Goal: Task Accomplishment & Management: Complete application form

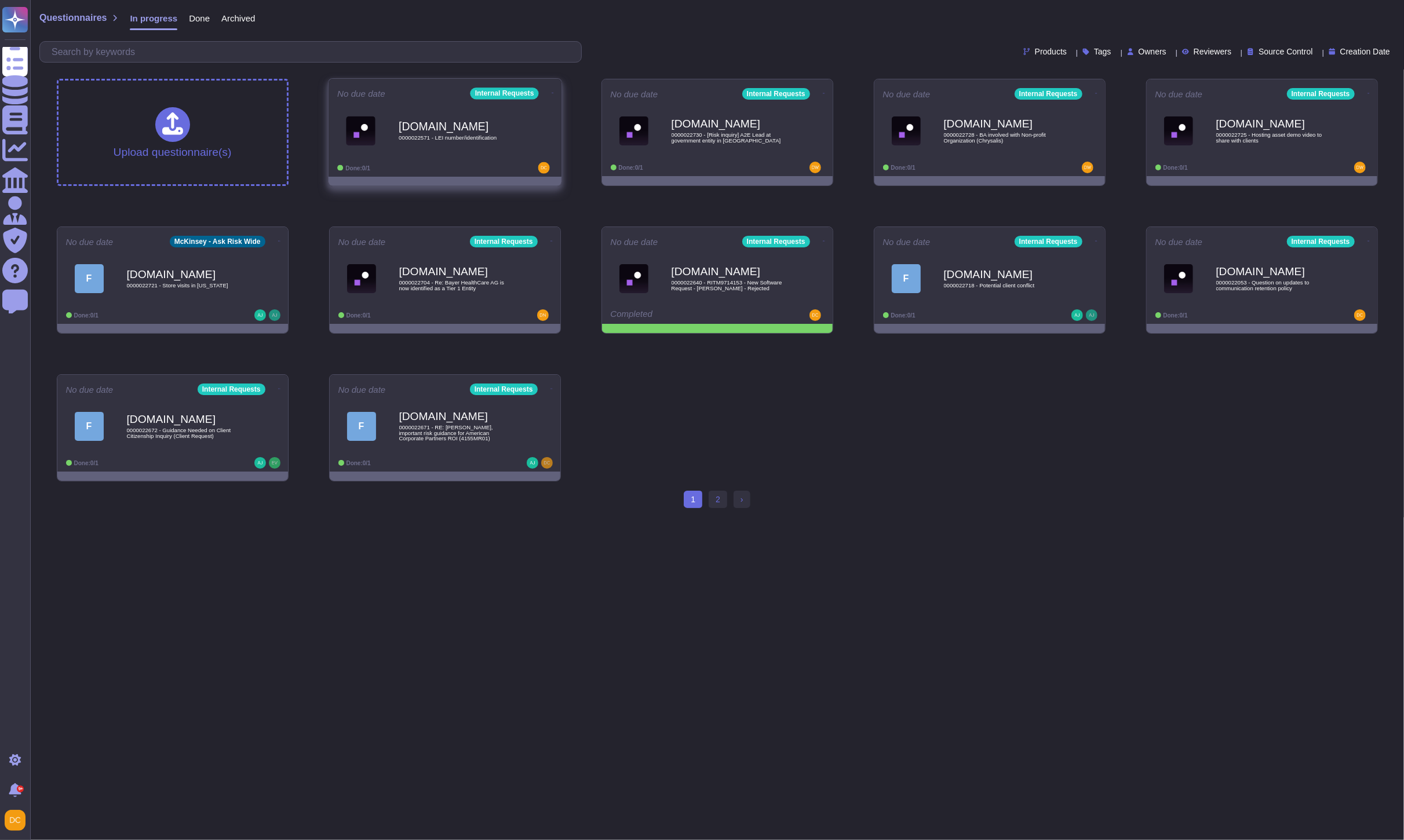
click at [434, 152] on div "[DOMAIN_NAME] 0000022571 - LEI number/identification" at bounding box center [458, 130] width 117 height 47
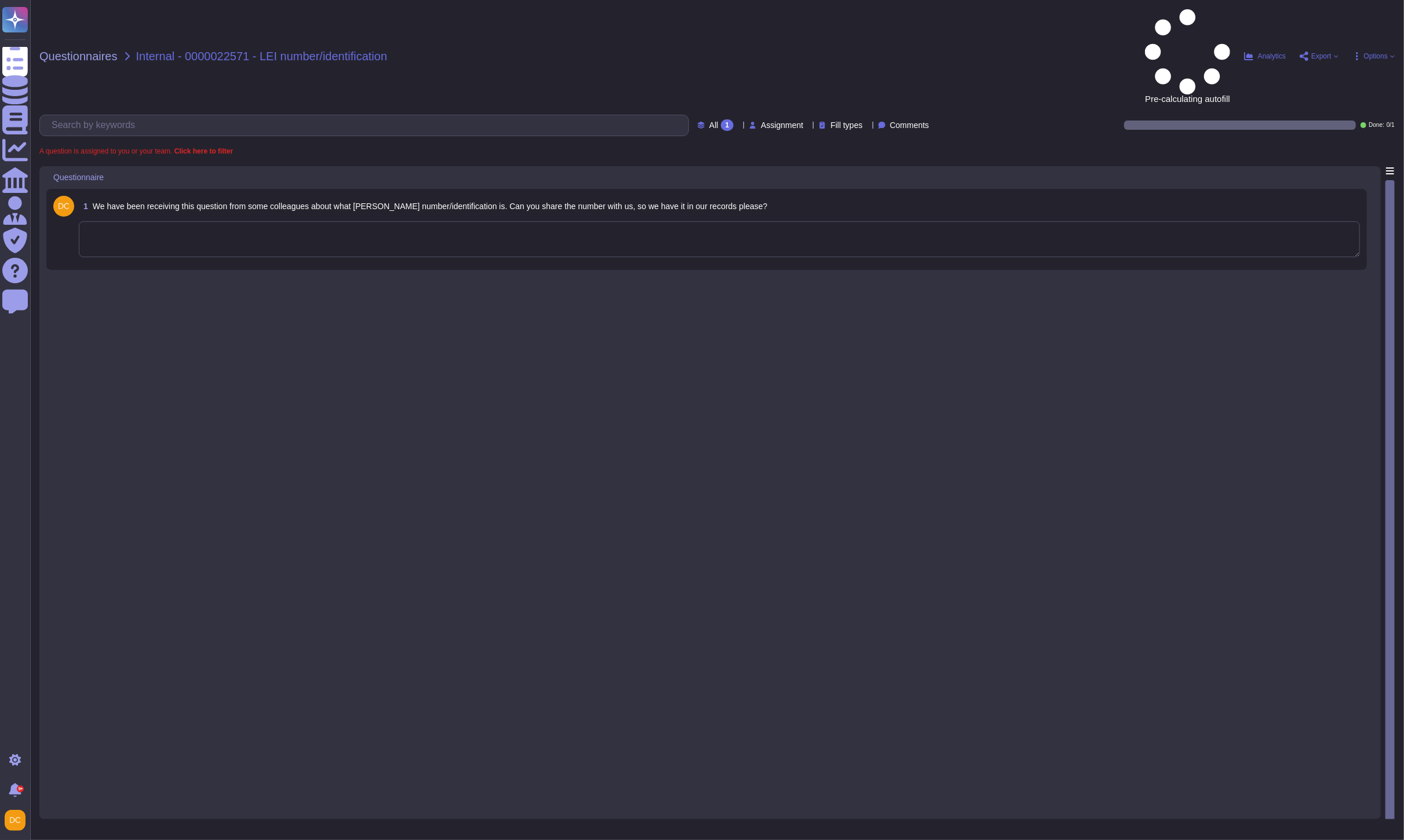
click at [203, 222] on textarea at bounding box center [720, 240] width 1281 height 36
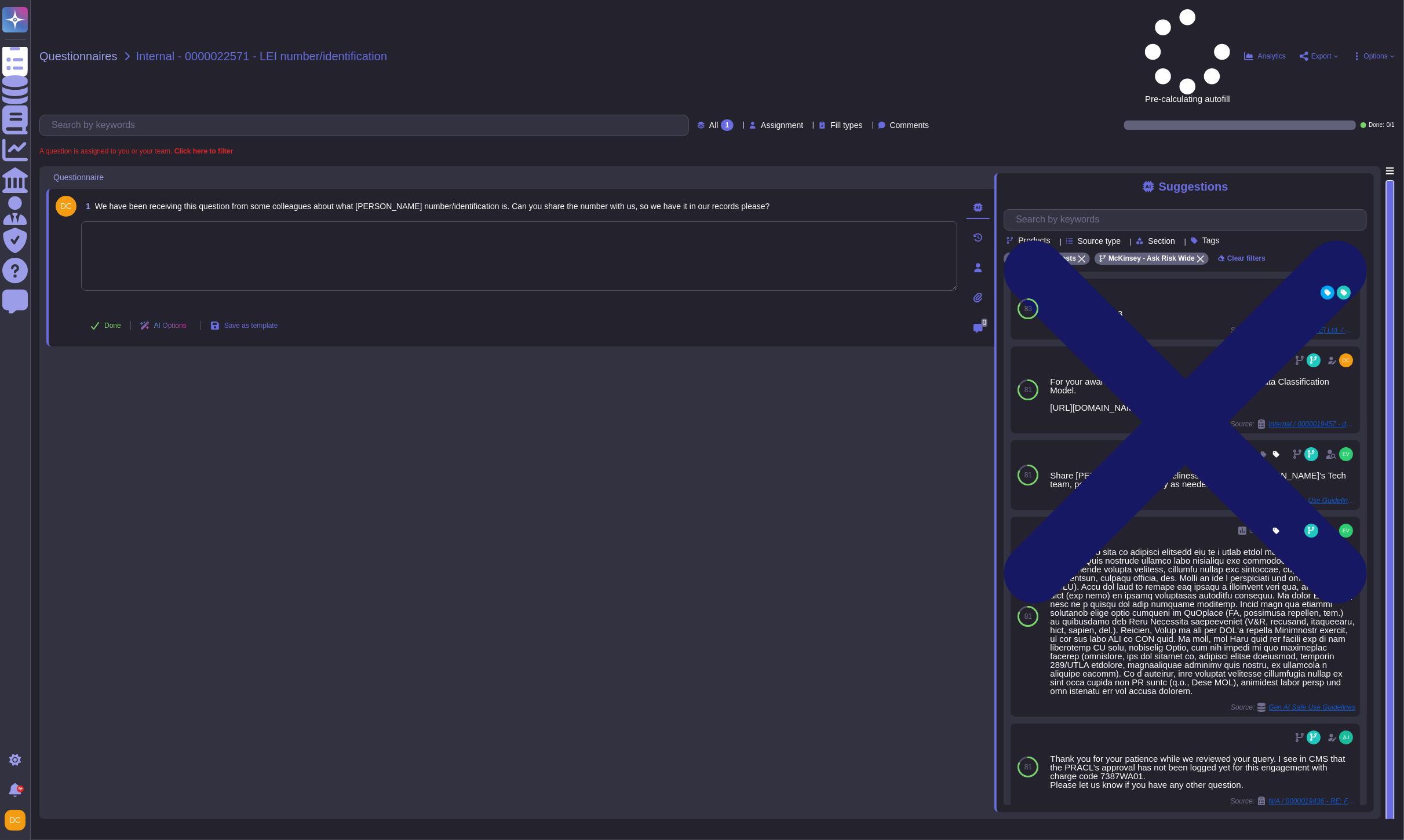
click at [1355, 181] on icon at bounding box center [1185, 422] width 364 height 484
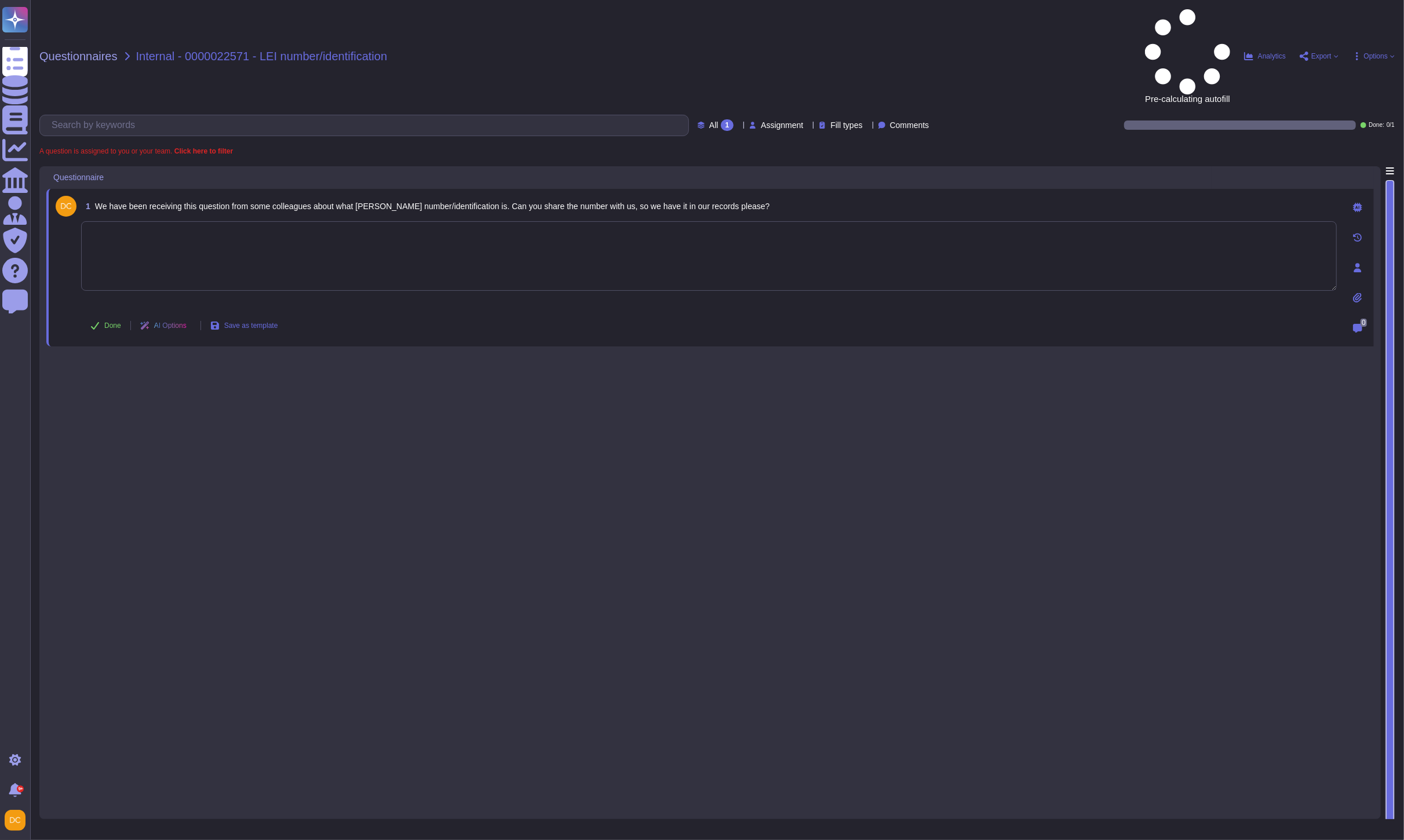
click at [451, 222] on textarea at bounding box center [708, 256] width 1256 height 69
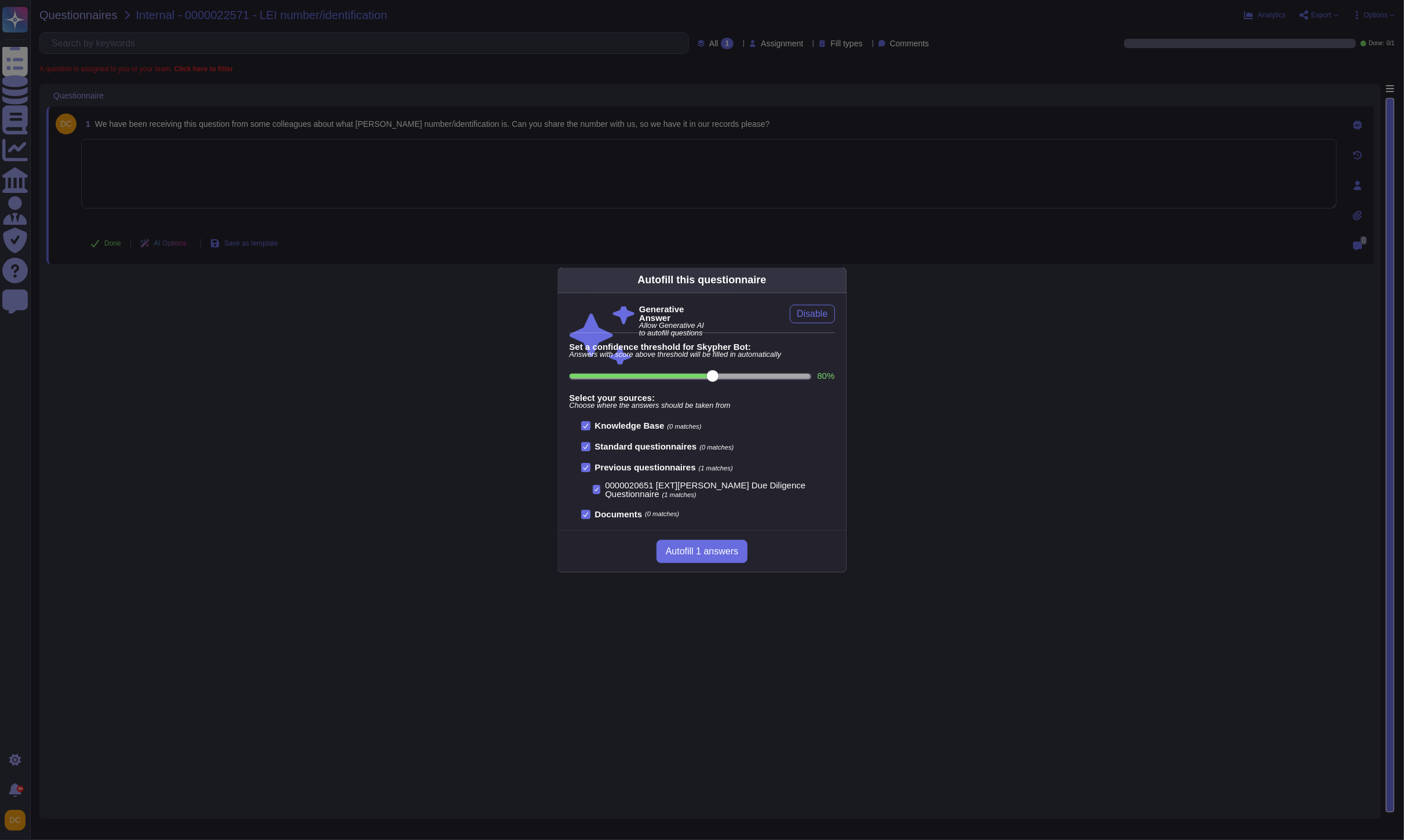
click at [446, 379] on div "Autofill this questionnaire Generative Answer Allow Generative AI to autofill q…" at bounding box center [702, 420] width 1404 height 840
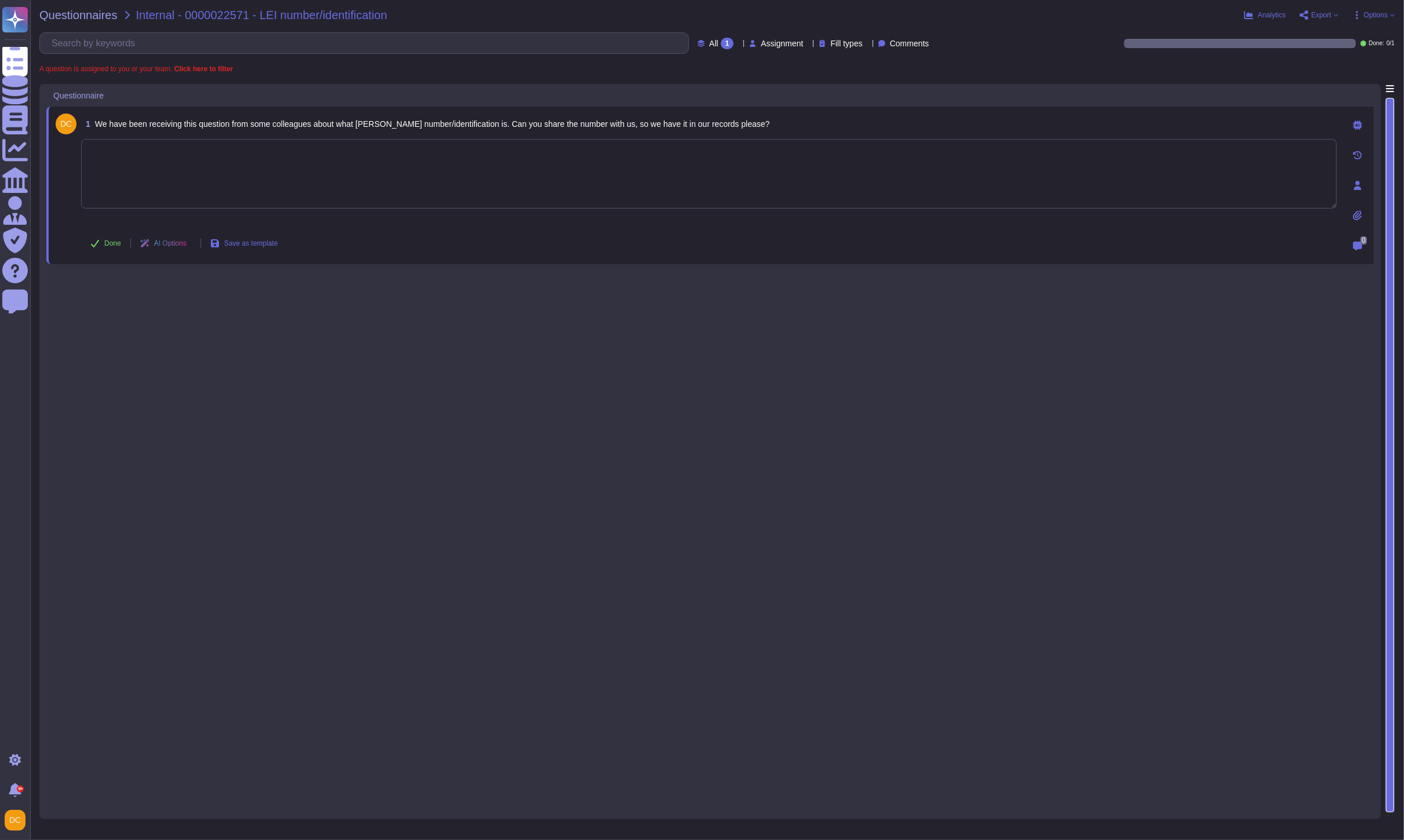
click at [270, 205] on textarea at bounding box center [708, 174] width 1256 height 69
paste textarea "McKinsey Singapore is not registered with LEI but our UEN (Unique Entity Number…"
type textarea "McKinsey Singapore is not registered with LEI but our UEN (Unique Entity Number…"
click at [97, 241] on icon at bounding box center [95, 243] width 9 height 9
